Goal: Obtain resource: Download file/media

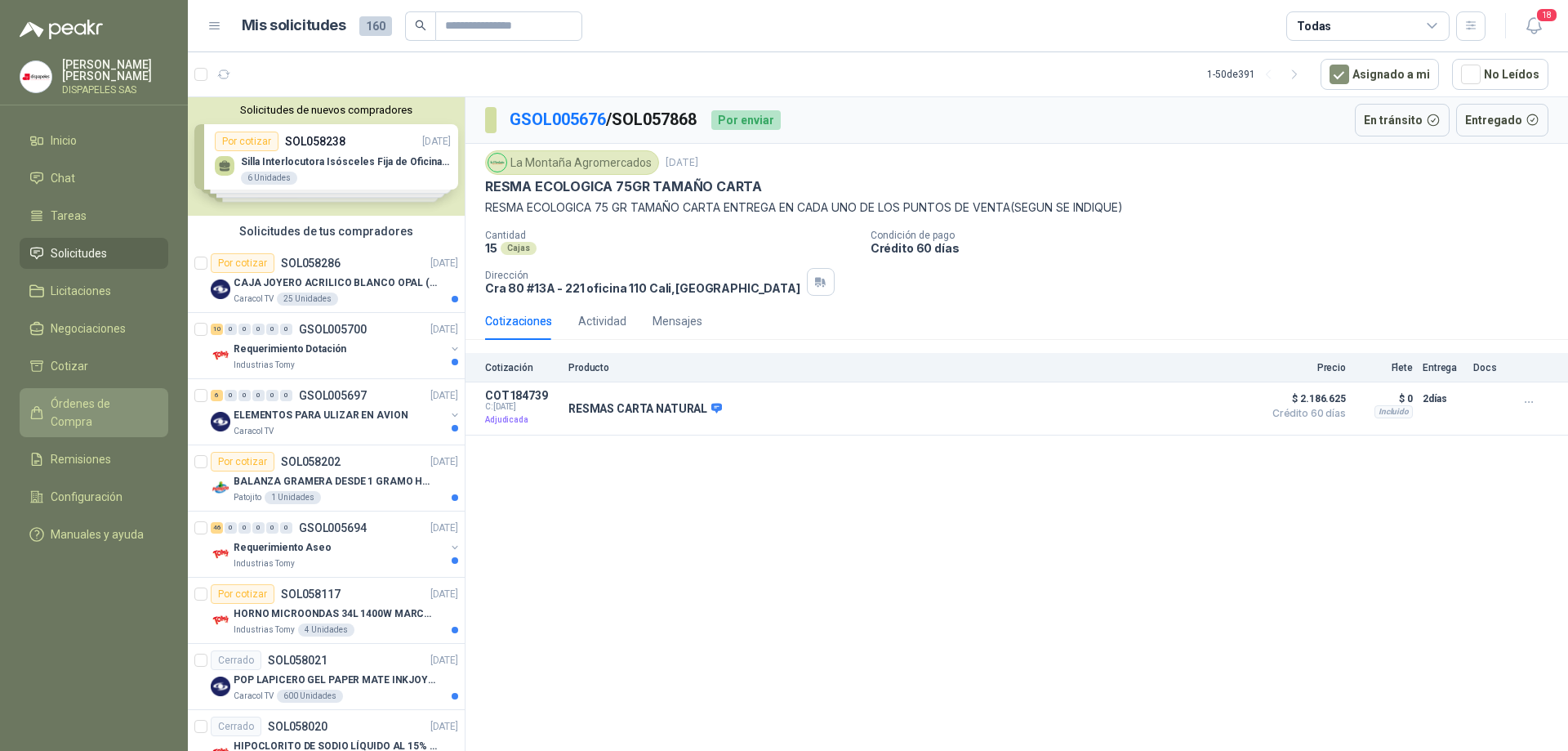
click at [86, 395] on span "Órdenes de Compra" at bounding box center [102, 412] width 102 height 36
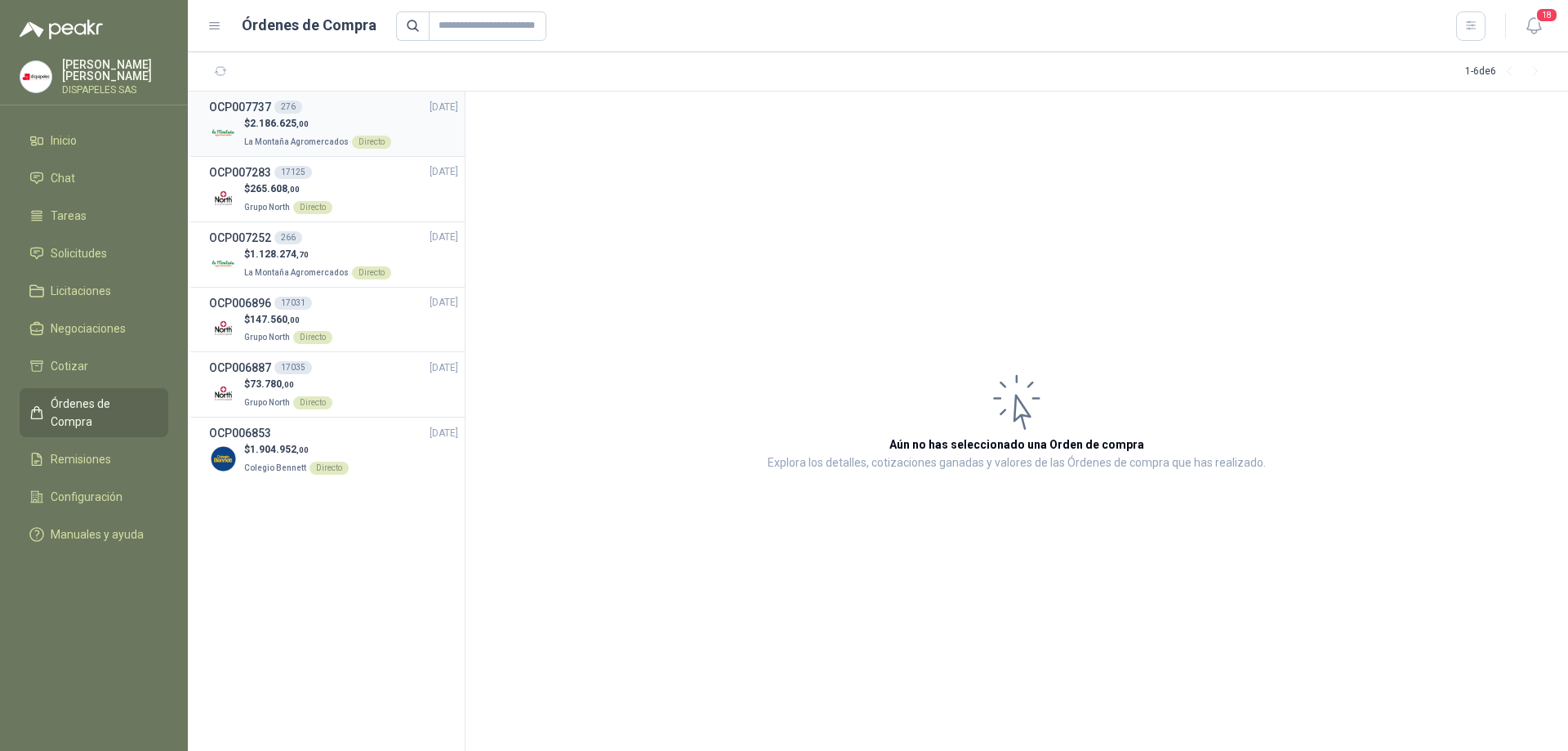
click at [313, 126] on p "$ 2.186.625 ,00" at bounding box center [317, 123] width 147 height 16
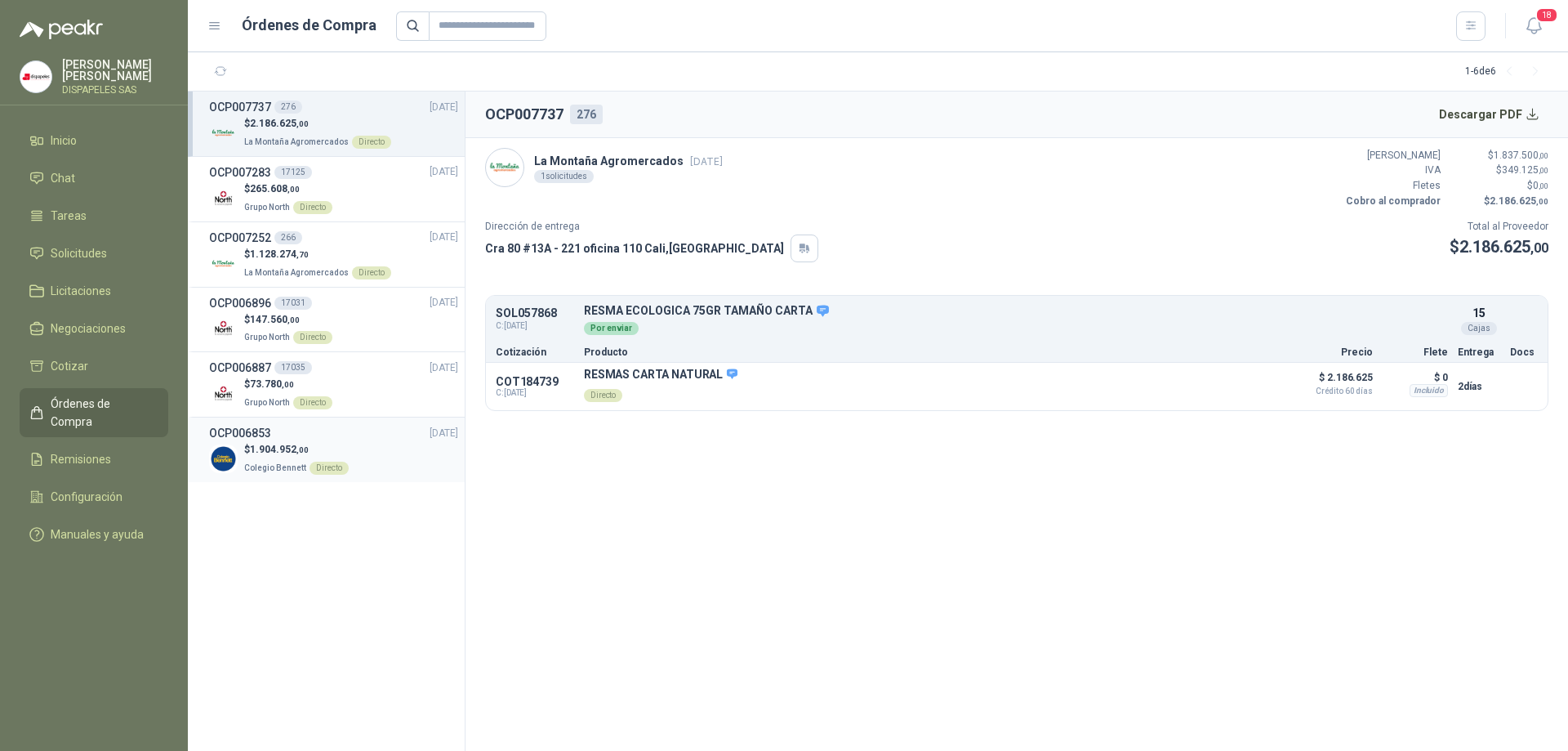
click at [293, 448] on span "1.904.952 ,00" at bounding box center [279, 449] width 59 height 12
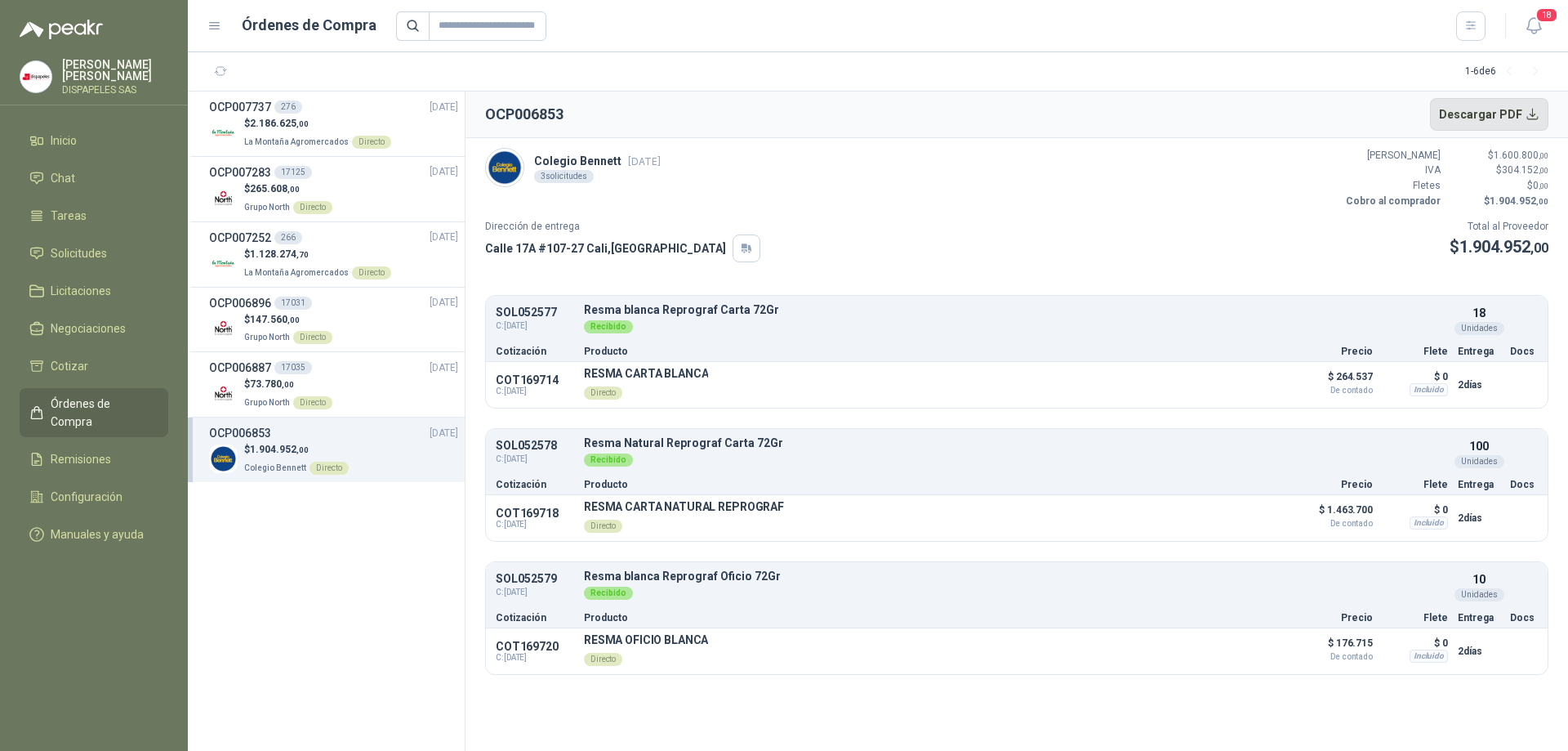
click at [1510, 117] on button "Descargar PDF" at bounding box center [1490, 114] width 119 height 32
